Goal: Navigation & Orientation: Find specific page/section

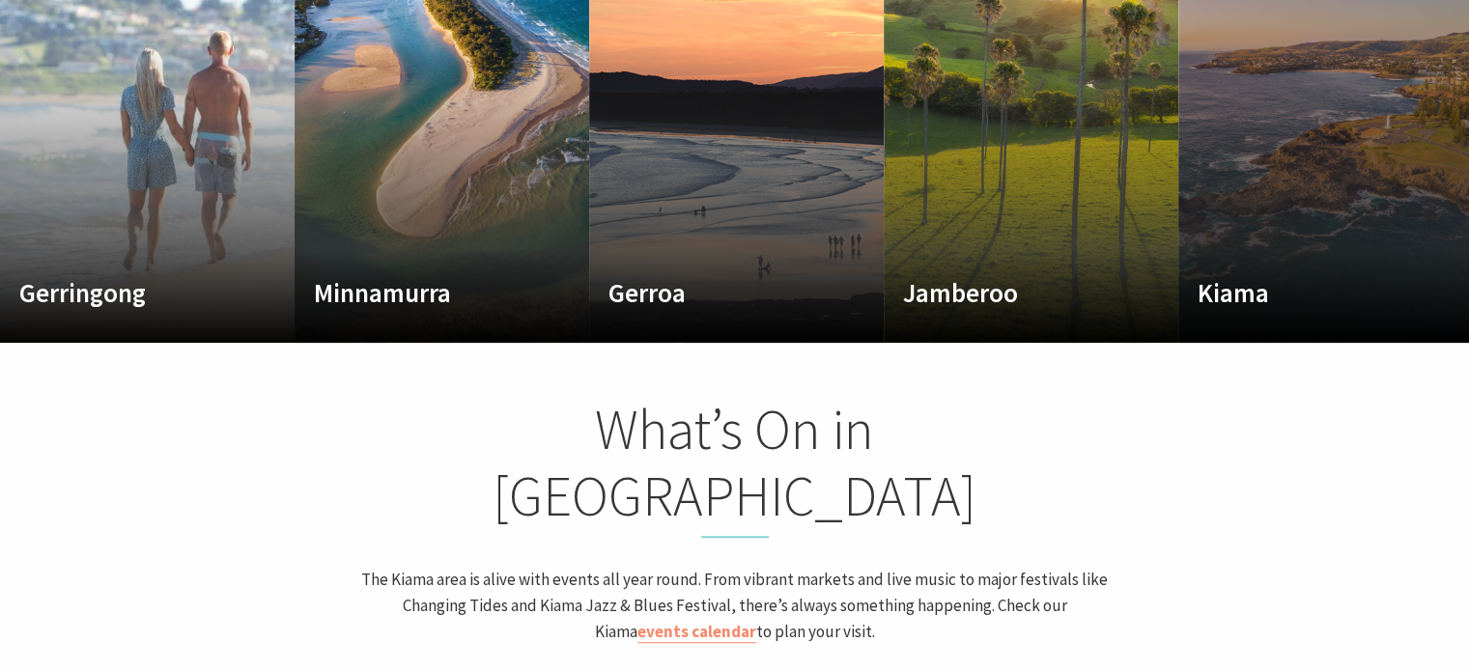
scroll to position [1221, 0]
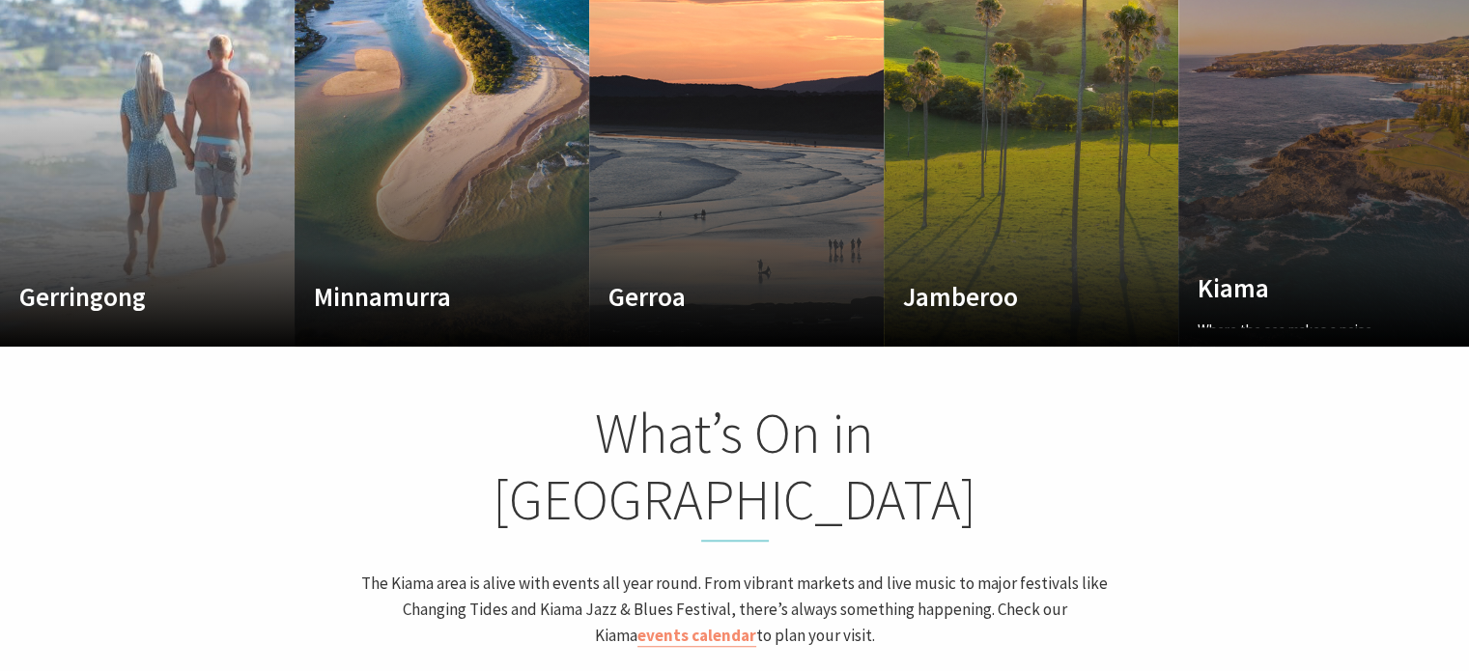
click at [1331, 192] on link "Custom Image Used Kiama Where the sea makes a noise Read More Kiama" at bounding box center [1325, 115] width 295 height 464
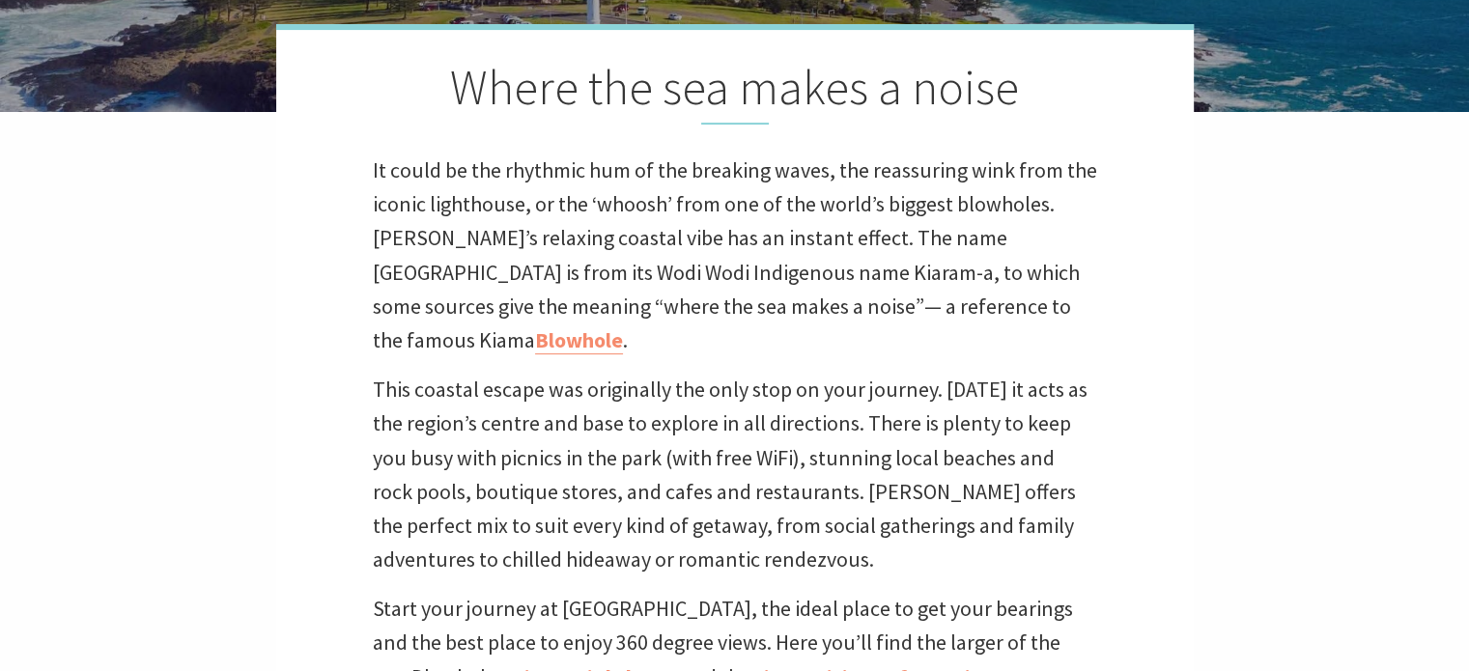
scroll to position [514, 0]
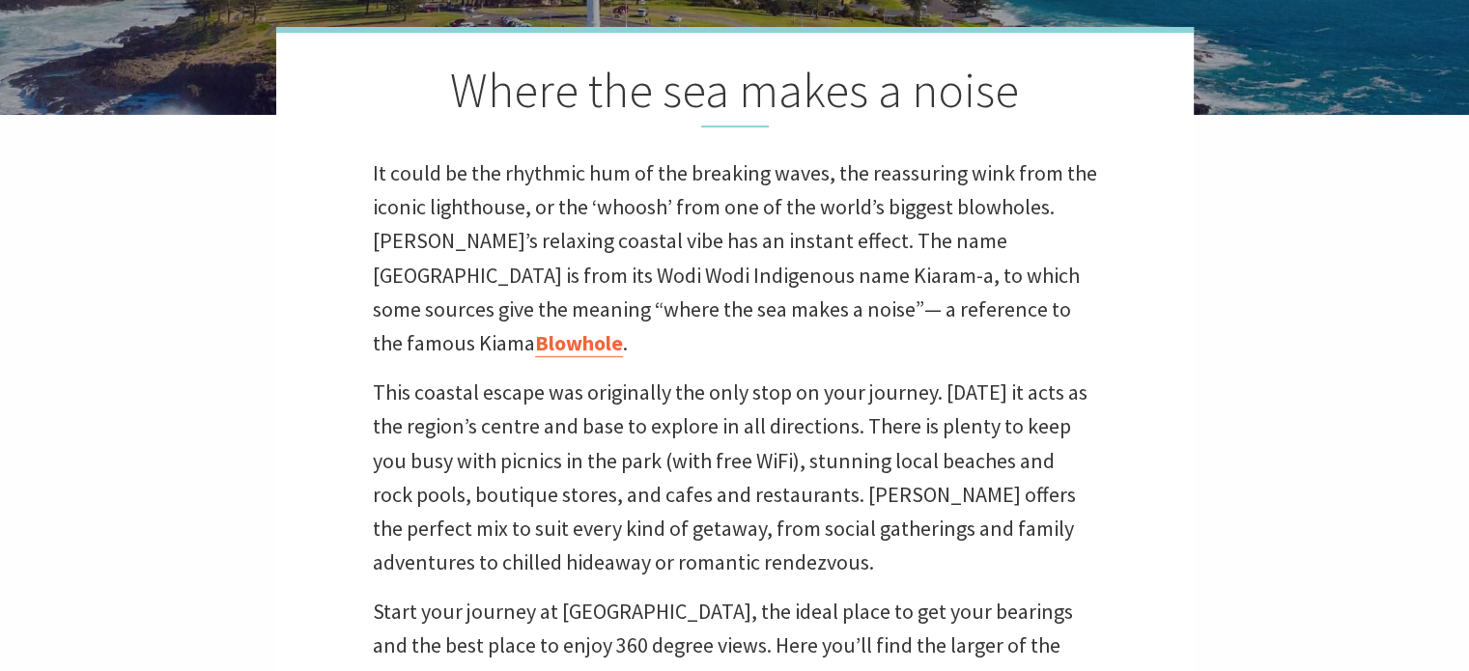
click at [623, 329] on link "Blowhole" at bounding box center [579, 343] width 88 height 28
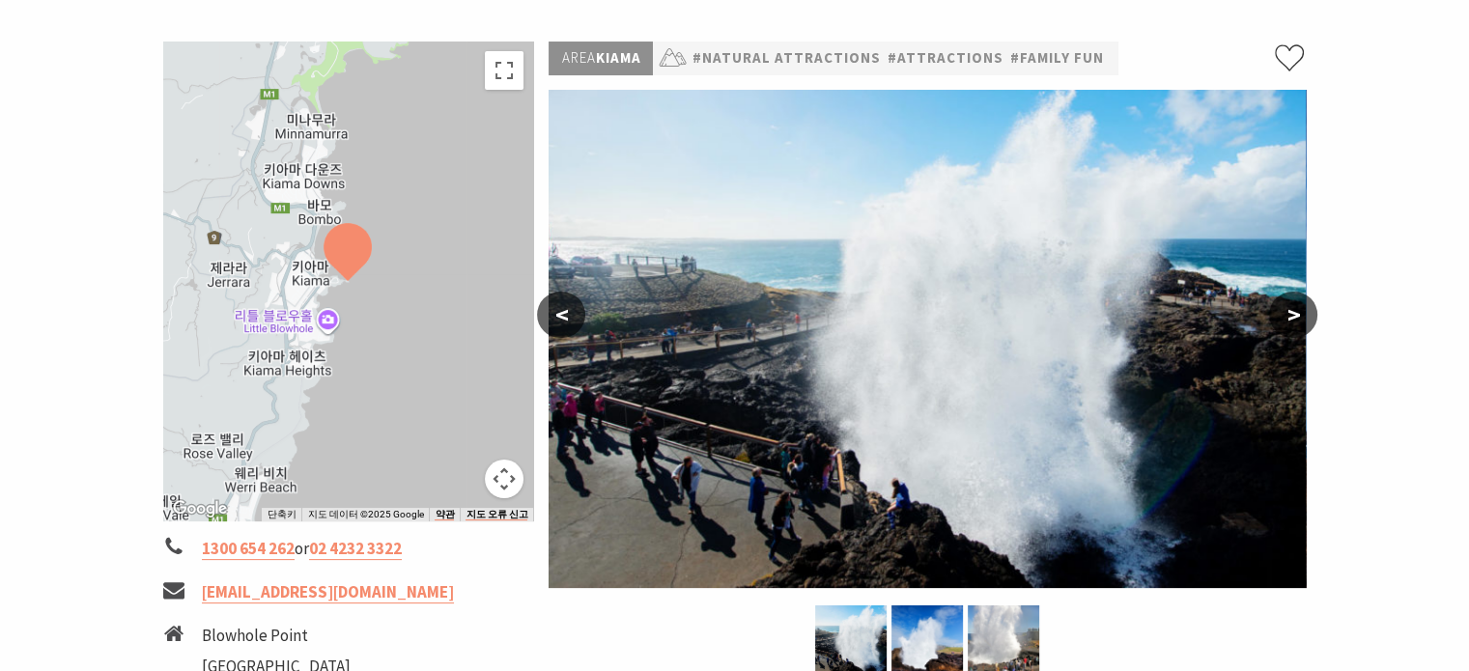
scroll to position [267, 0]
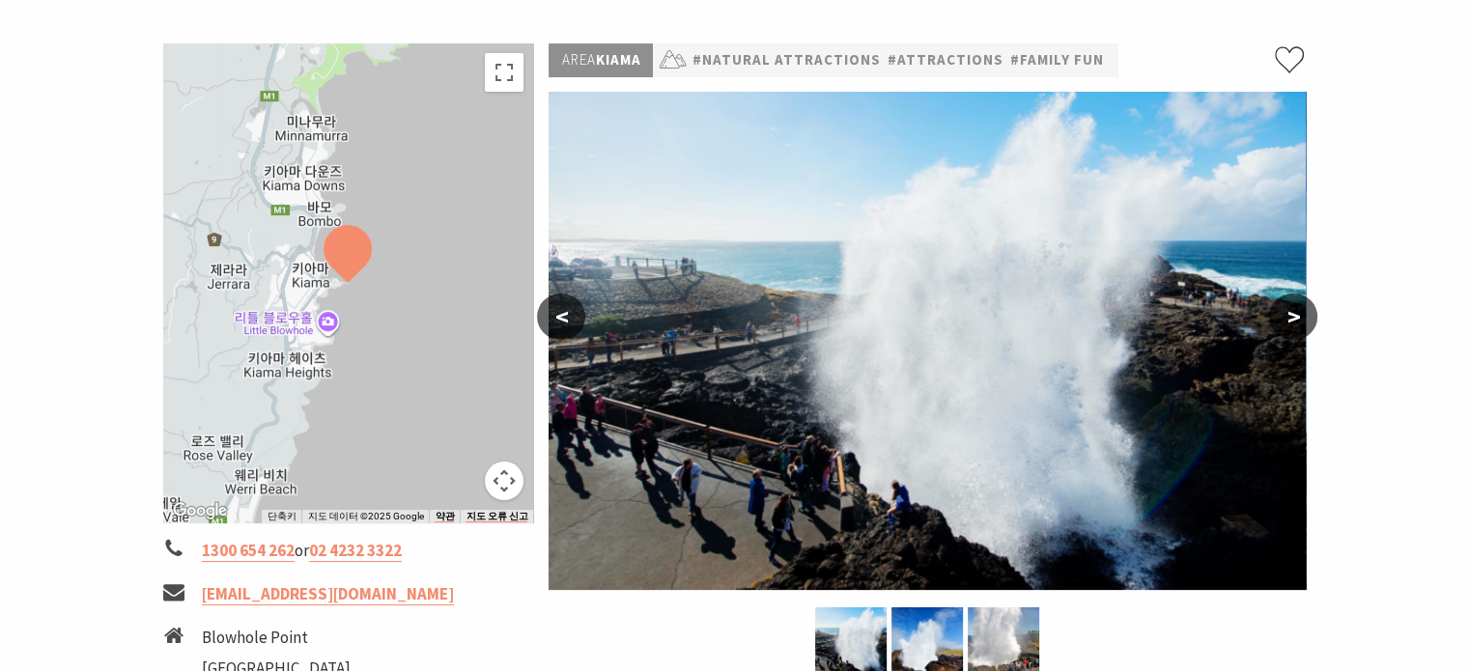
click at [560, 322] on button "<" at bounding box center [561, 317] width 48 height 46
click at [1295, 298] on button ">" at bounding box center [1293, 317] width 48 height 46
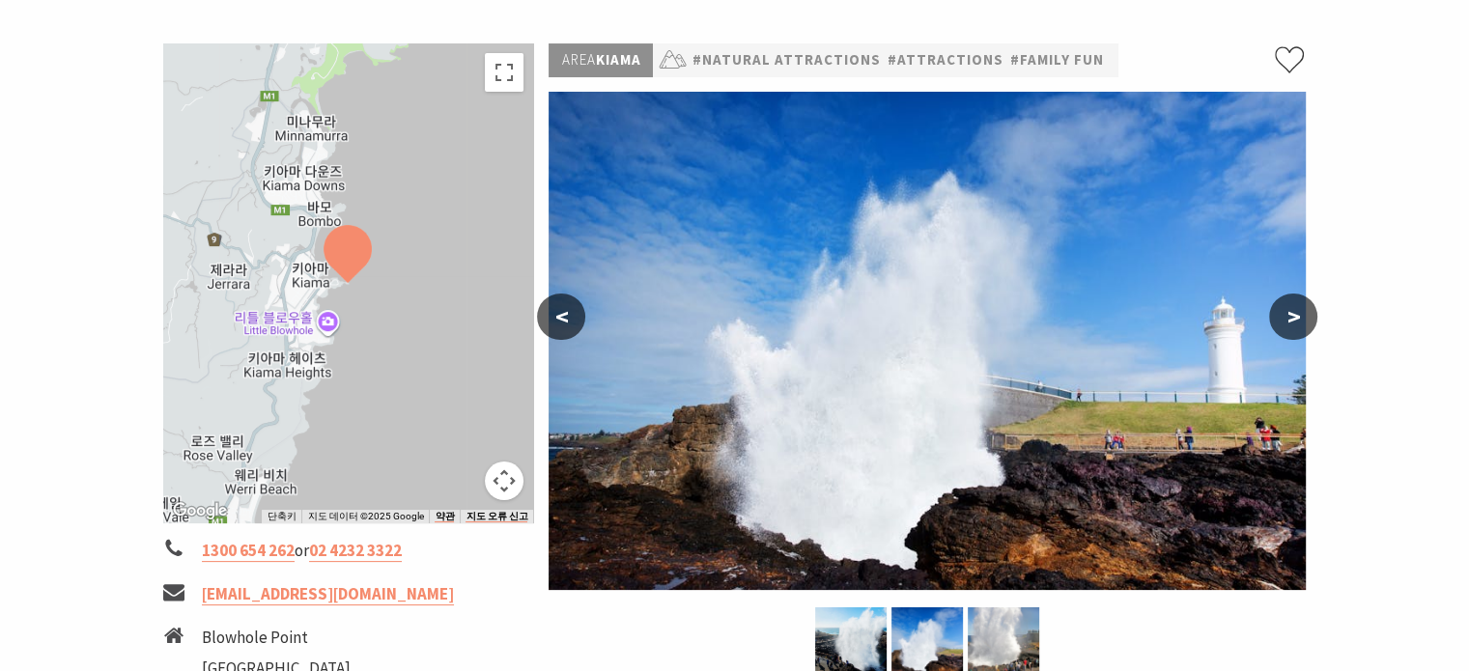
click at [1298, 320] on button ">" at bounding box center [1293, 317] width 48 height 46
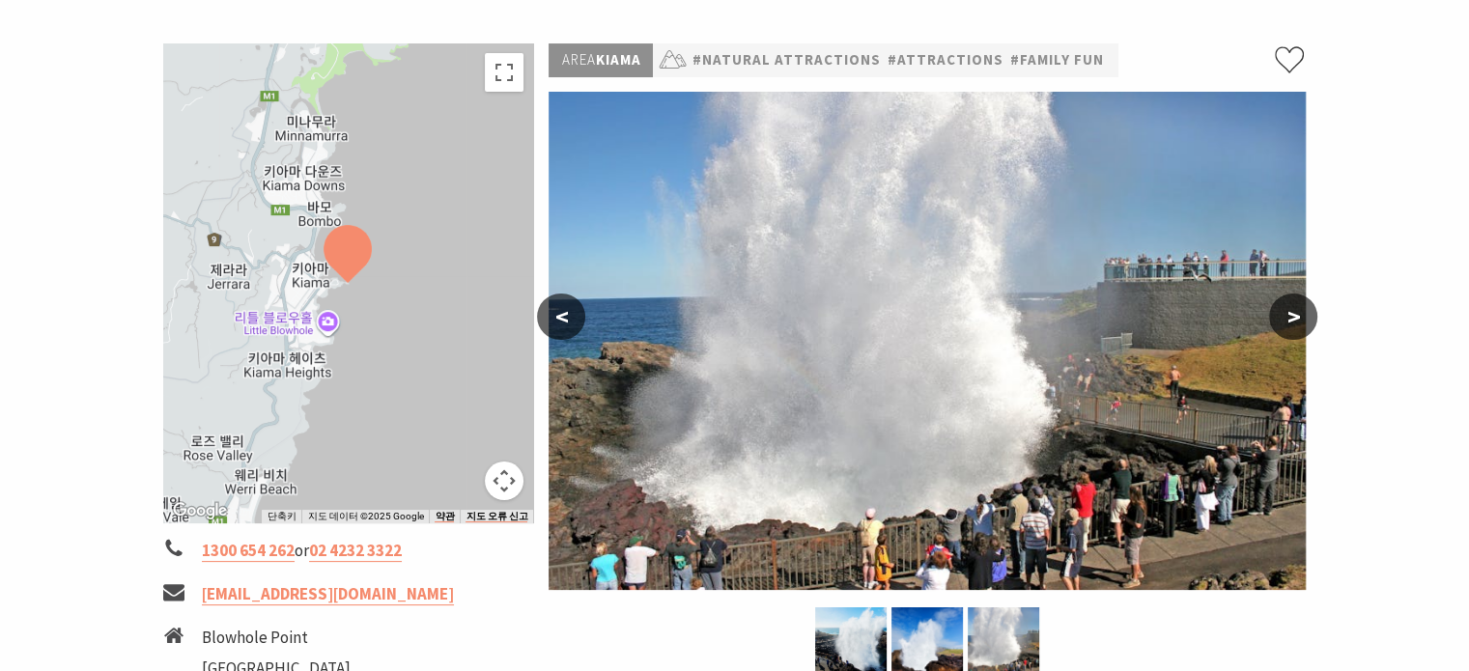
click at [1298, 320] on button ">" at bounding box center [1293, 317] width 48 height 46
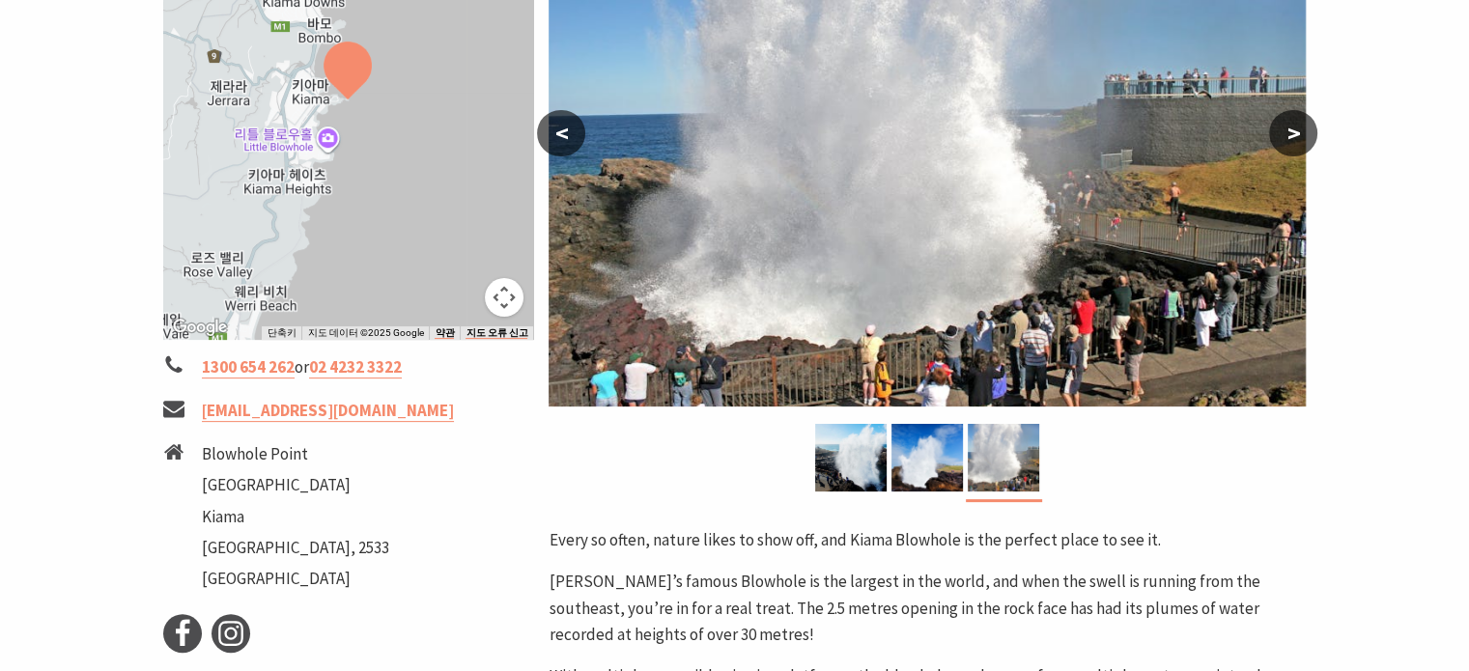
scroll to position [452, 0]
